Goal: Transaction & Acquisition: Purchase product/service

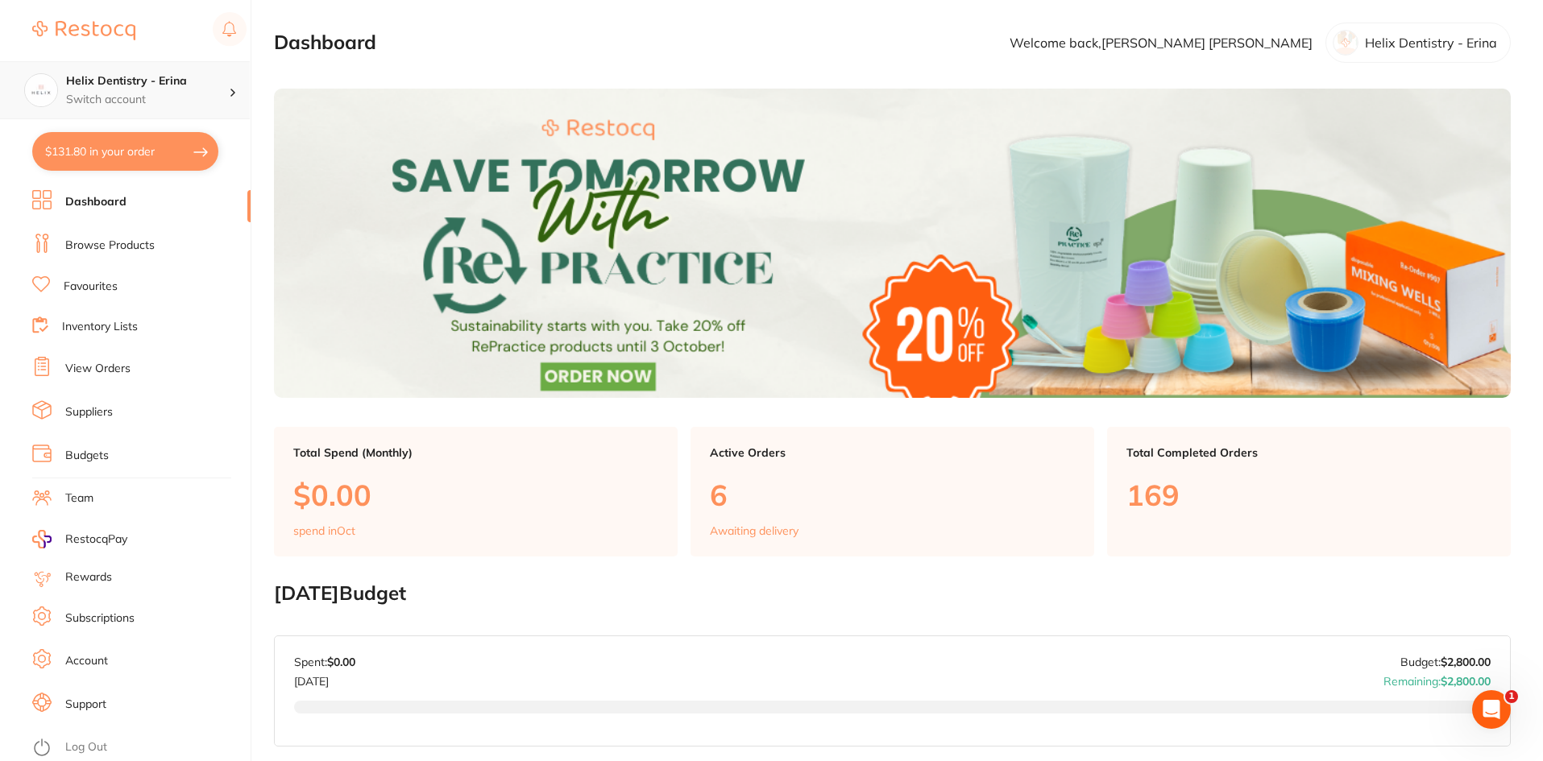
click at [150, 85] on h4 "Helix Dentistry - Erina" at bounding box center [147, 81] width 163 height 16
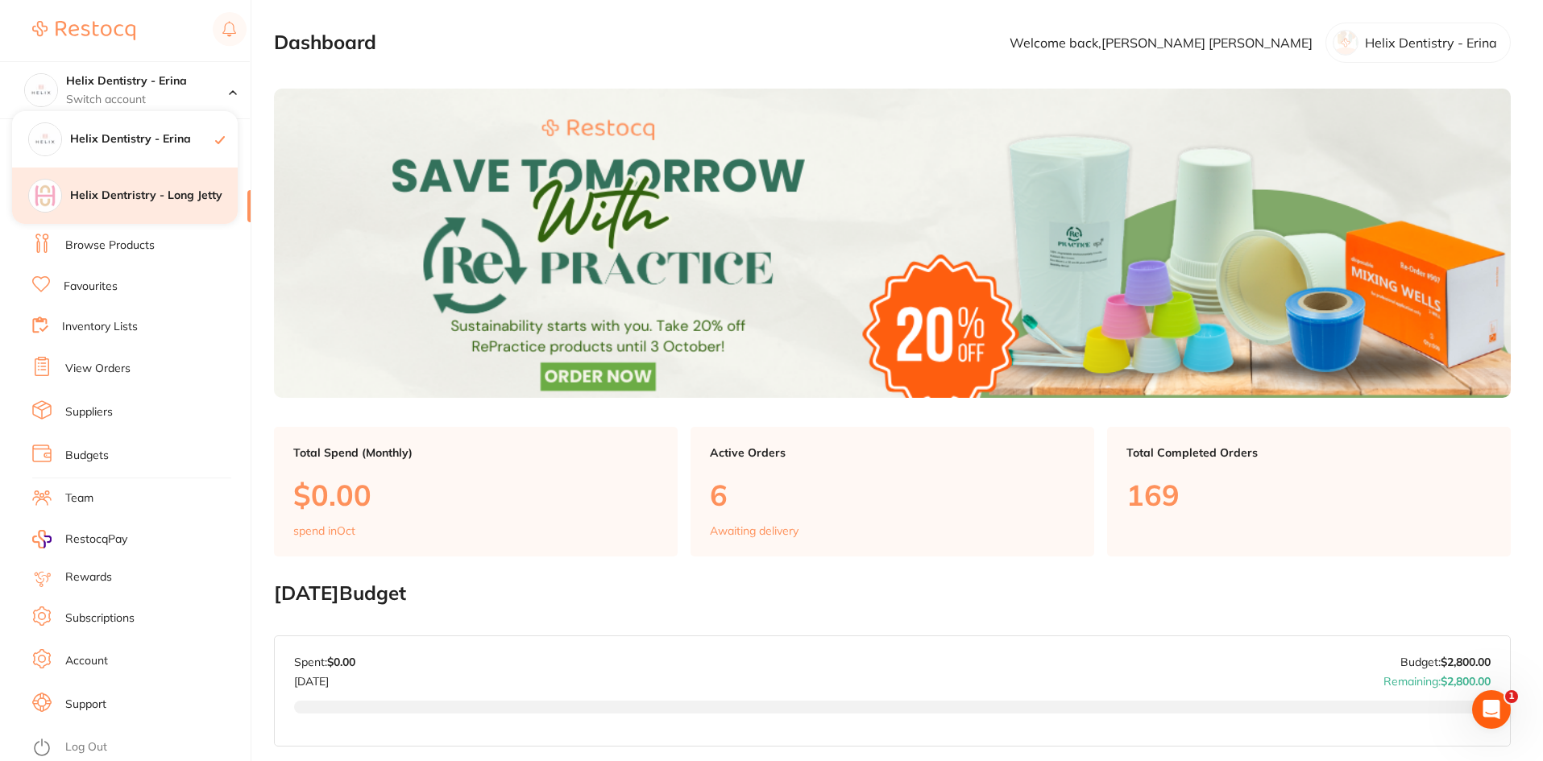
click at [141, 197] on h4 "Helix Dentristry - Long Jetty" at bounding box center [154, 196] width 168 height 16
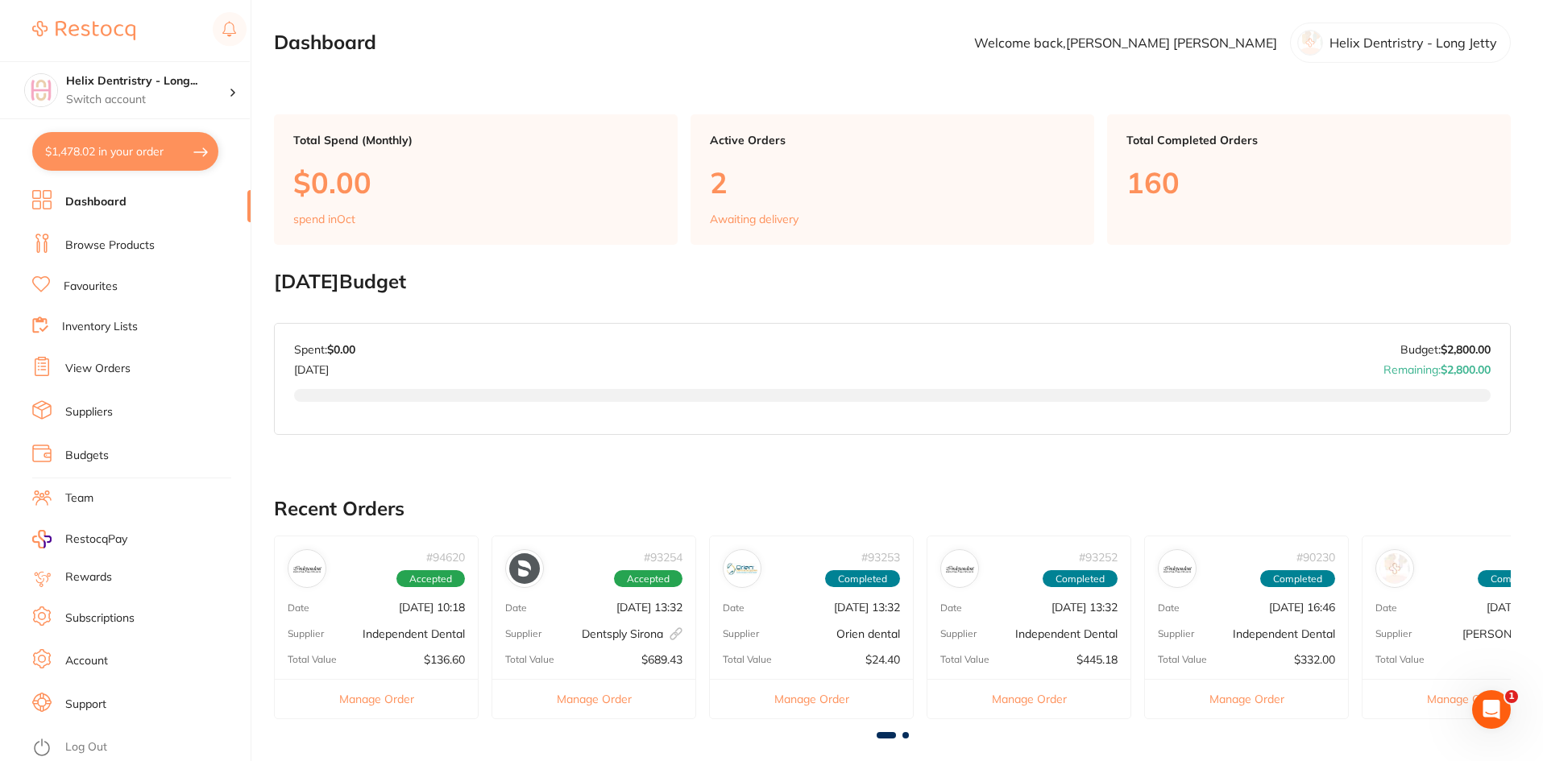
click at [190, 157] on button "$1,478.02 in your order" at bounding box center [125, 151] width 186 height 39
checkbox input "true"
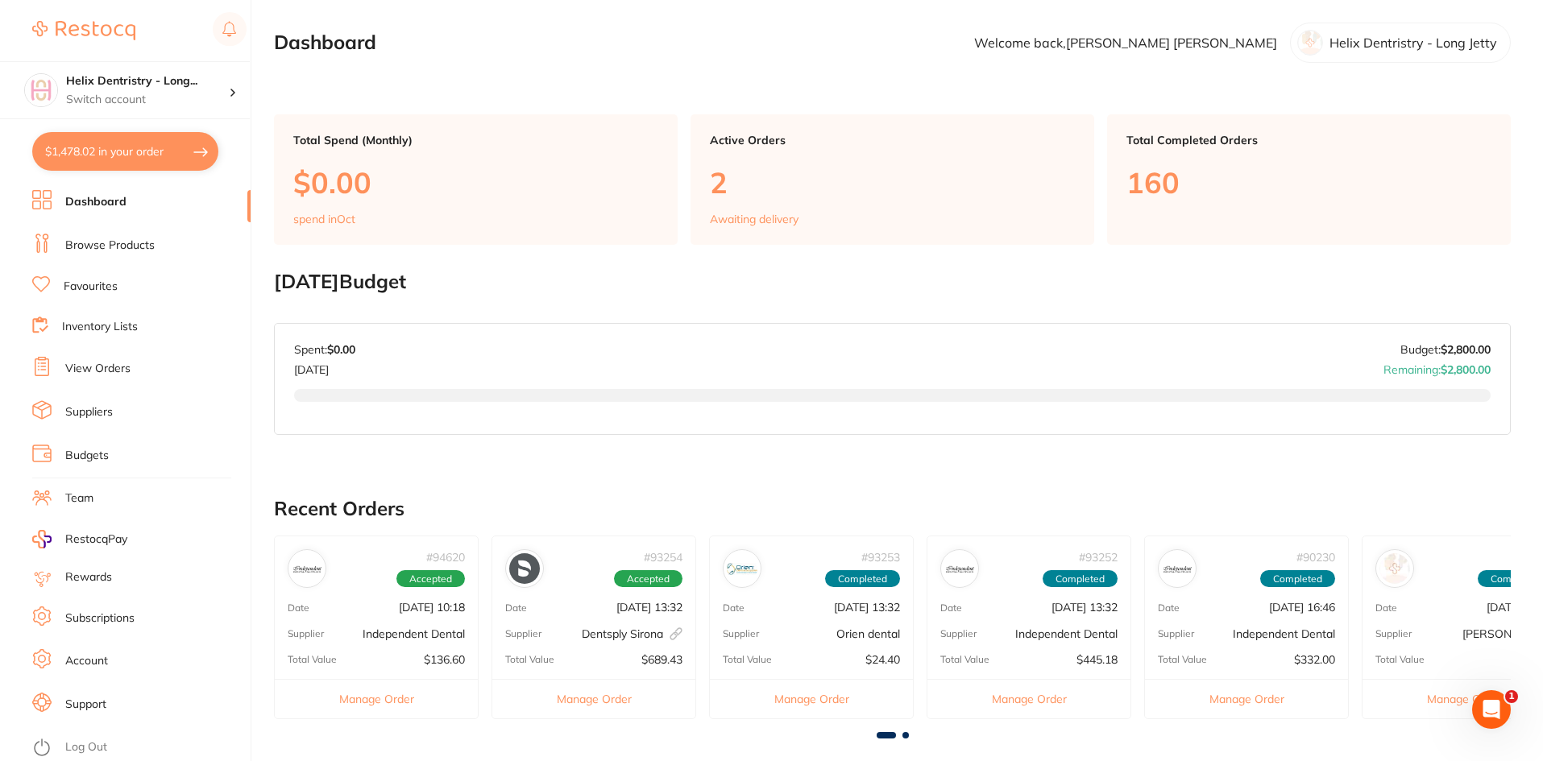
checkbox input "true"
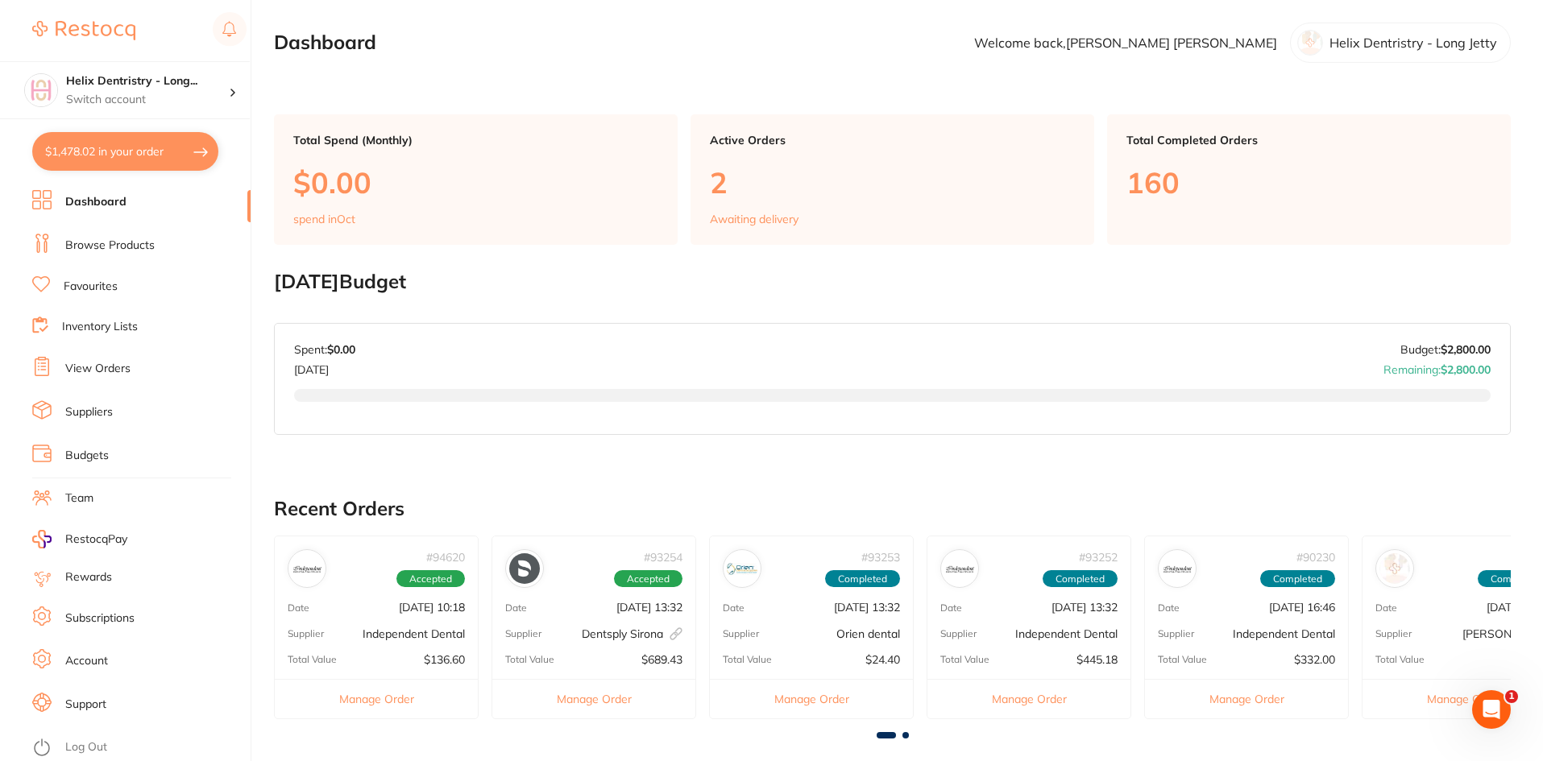
checkbox input "true"
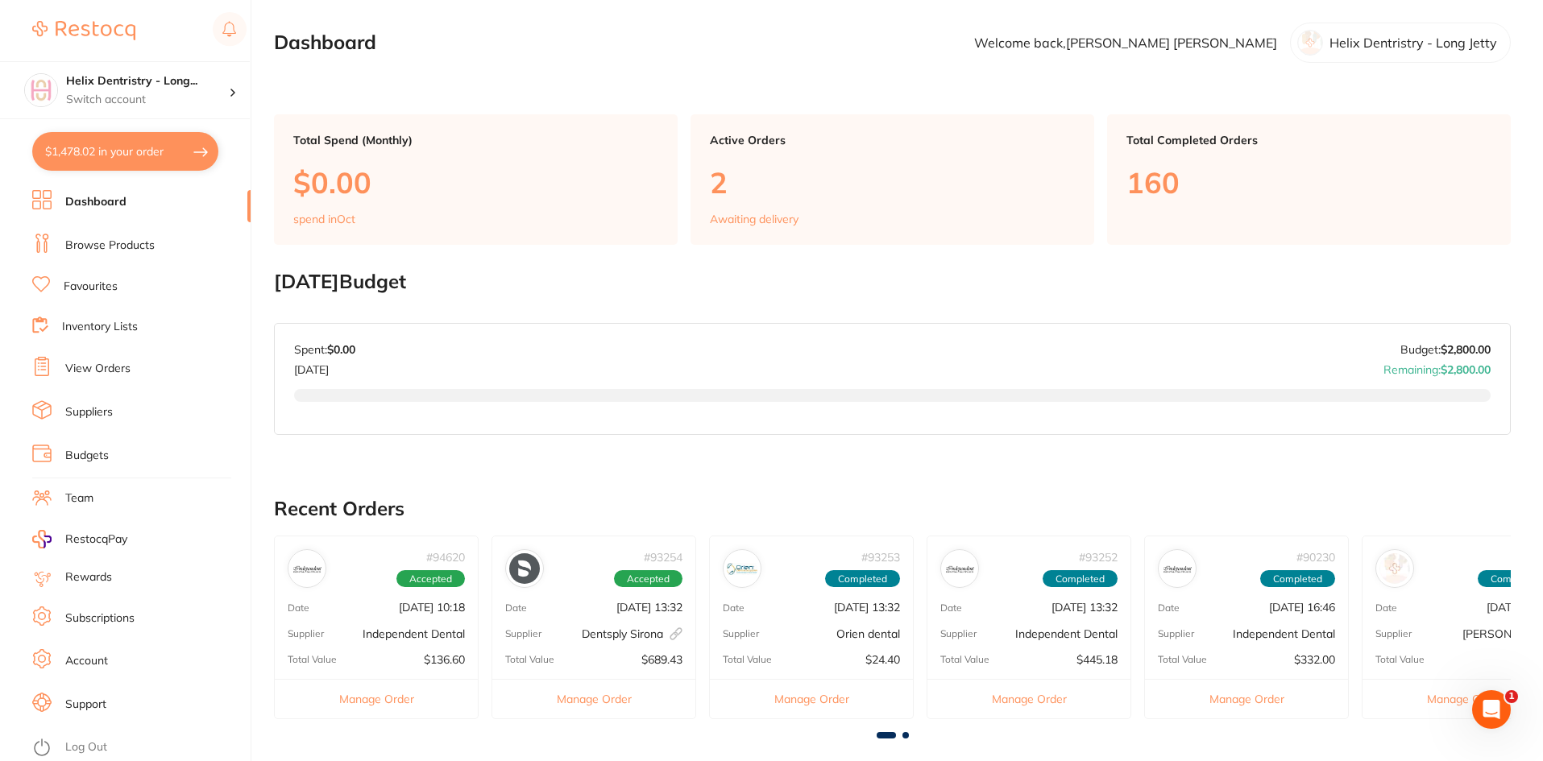
checkbox input "true"
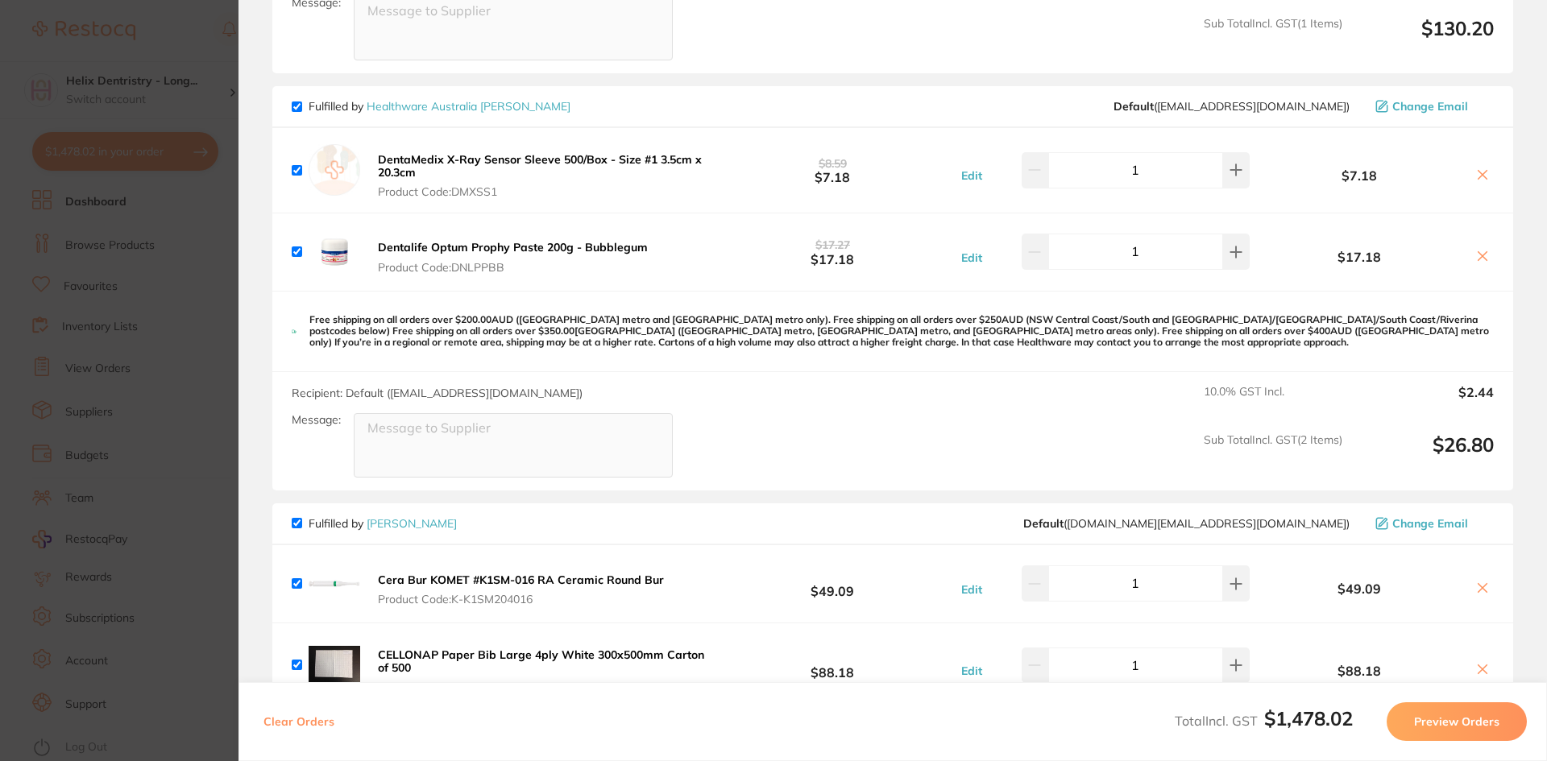
scroll to position [189, 0]
